Goal: Task Accomplishment & Management: Use online tool/utility

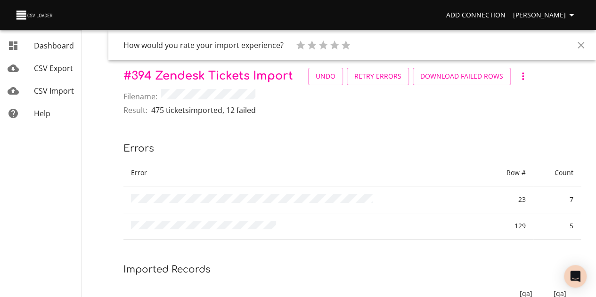
click at [53, 92] on span "CSV Import" at bounding box center [54, 91] width 40 height 10
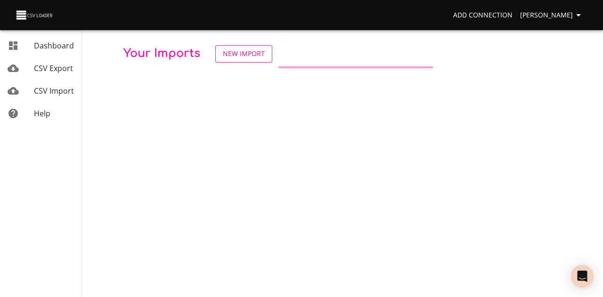
click at [248, 53] on span "New Import" at bounding box center [244, 54] width 42 height 12
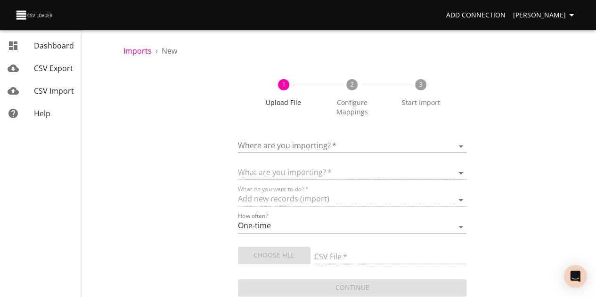
click at [381, 148] on body "Add Connection Simba Nikurawu Dashboard CSV Export CSV Import Help Imports › Ne…" at bounding box center [298, 148] width 596 height 297
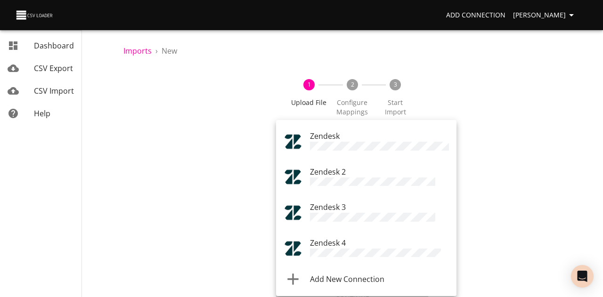
click at [374, 241] on div "Zendesk 4" at bounding box center [379, 248] width 139 height 23
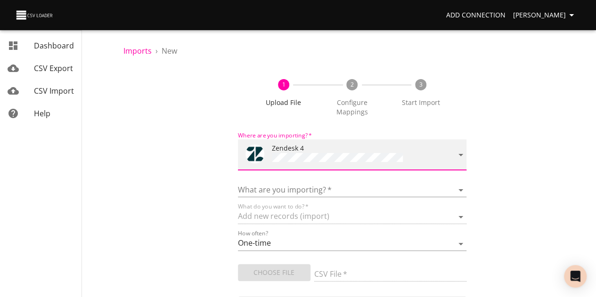
scroll to position [28, 0]
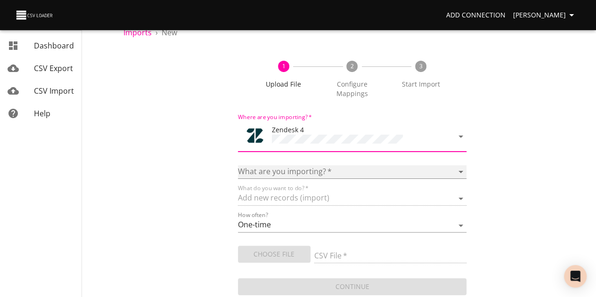
click at [381, 165] on select "Article categories Articles Comments Organizations Ticket forms Tickets Users" at bounding box center [352, 172] width 229 height 14
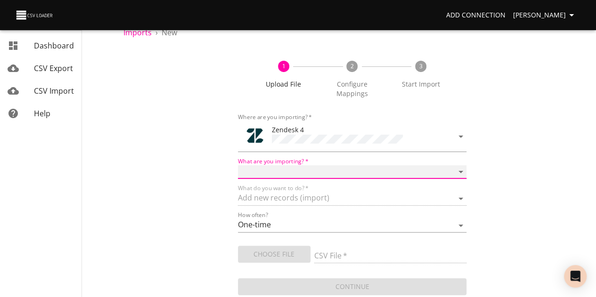
select select "tickets"
click at [275, 165] on select "Article categories Articles Comments Organizations Ticket forms Tickets Users" at bounding box center [352, 172] width 229 height 14
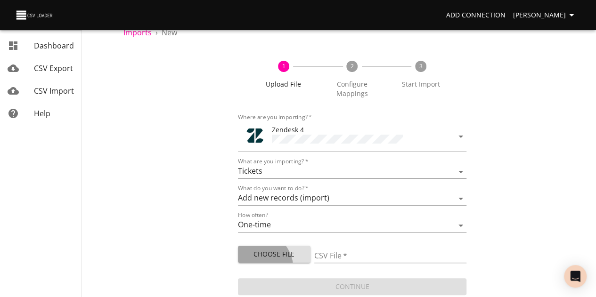
click at [296, 257] on span "Choose File" at bounding box center [273, 255] width 57 height 12
type input "QA Import [DATE] V2.csv"
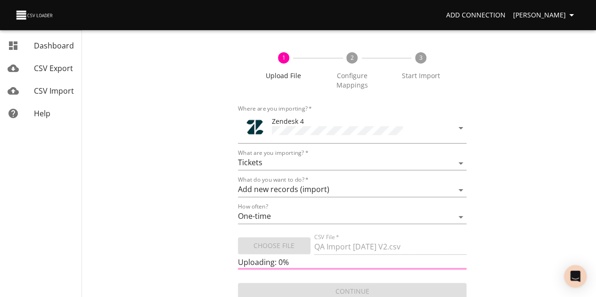
scroll to position [41, 0]
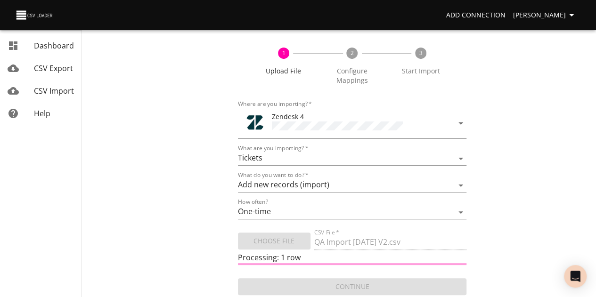
click at [488, 206] on div "1 Upload File 2 Configure Mappings 3 Start Import Where are you importing?   * …" at bounding box center [351, 166] width 457 height 261
click at [505, 221] on div "1 Upload File 2 Configure Mappings 3 Start Import Where are you importing?   * …" at bounding box center [351, 166] width 457 height 261
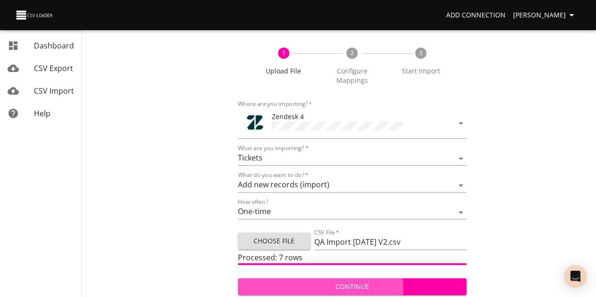
click at [358, 290] on span "Continue" at bounding box center [352, 287] width 214 height 12
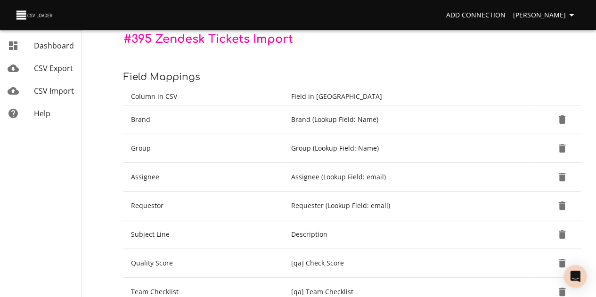
scroll to position [216, 0]
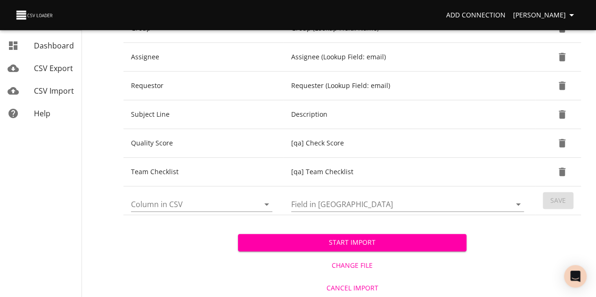
click at [387, 241] on span "Start Import" at bounding box center [352, 243] width 214 height 12
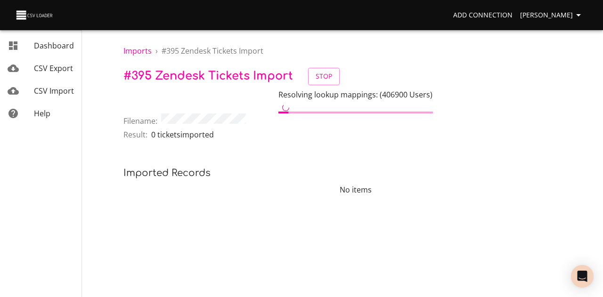
click at [289, 225] on body "Add Connection Simba Nikurawu Dashboard CSV Export CSV Import Help Imports › # …" at bounding box center [301, 148] width 603 height 297
